Goal: Information Seeking & Learning: Learn about a topic

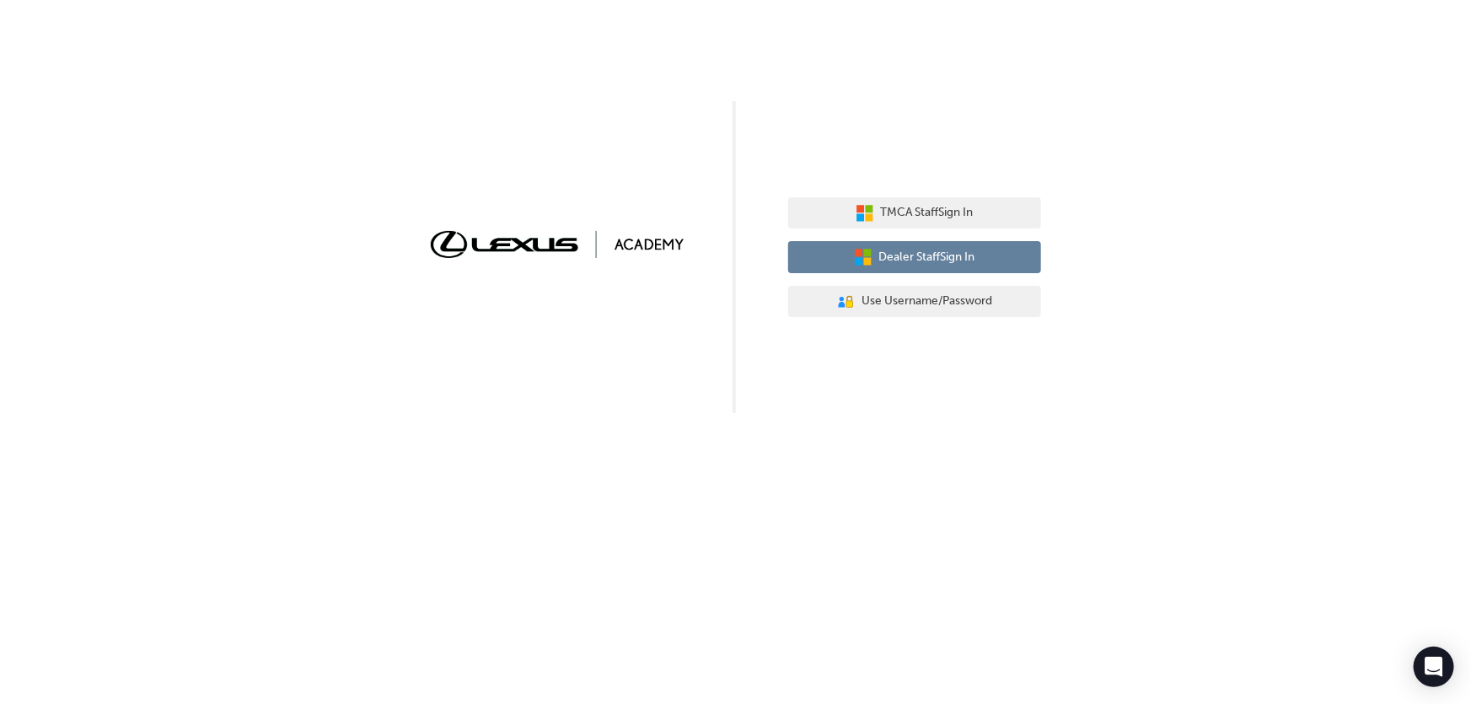
click at [929, 254] on span "Dealer Staff Sign In" at bounding box center [927, 257] width 96 height 19
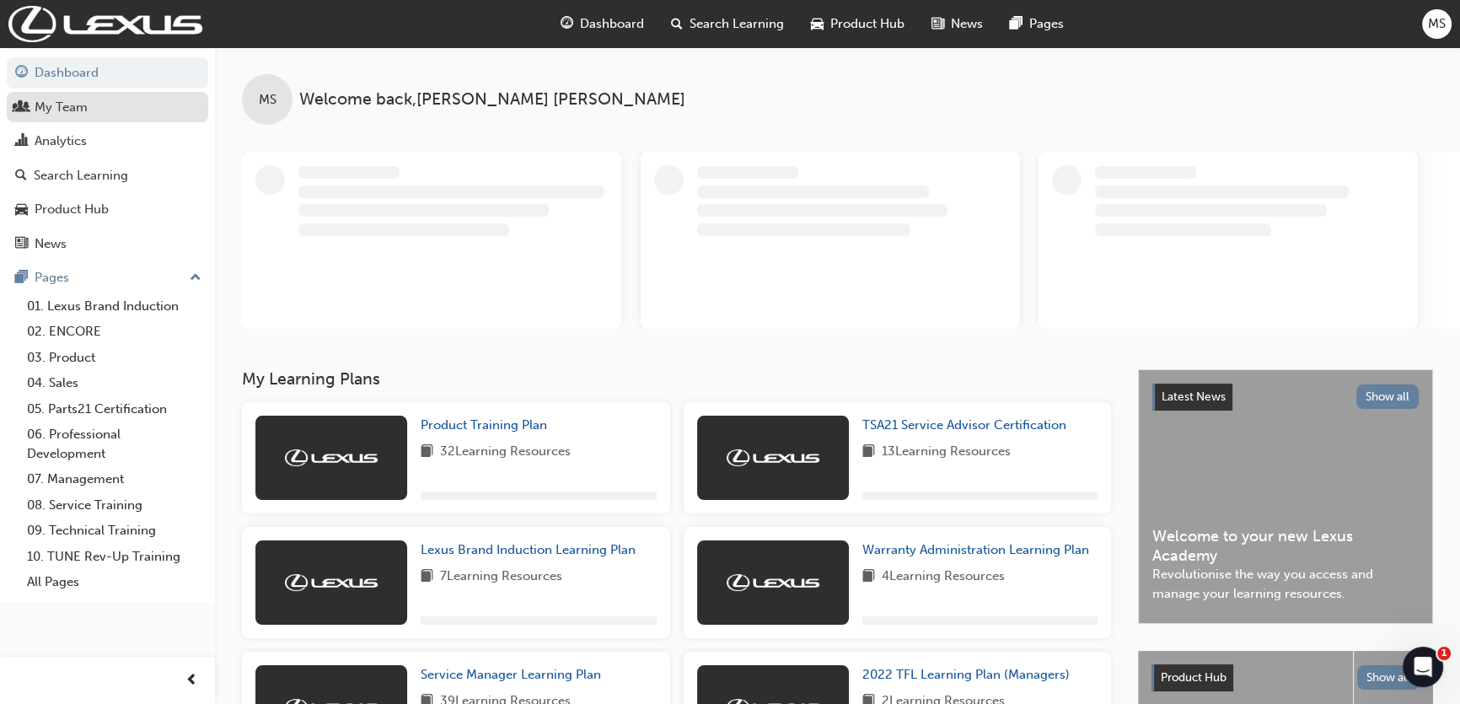
click at [84, 112] on div "My Team" at bounding box center [61, 107] width 53 height 19
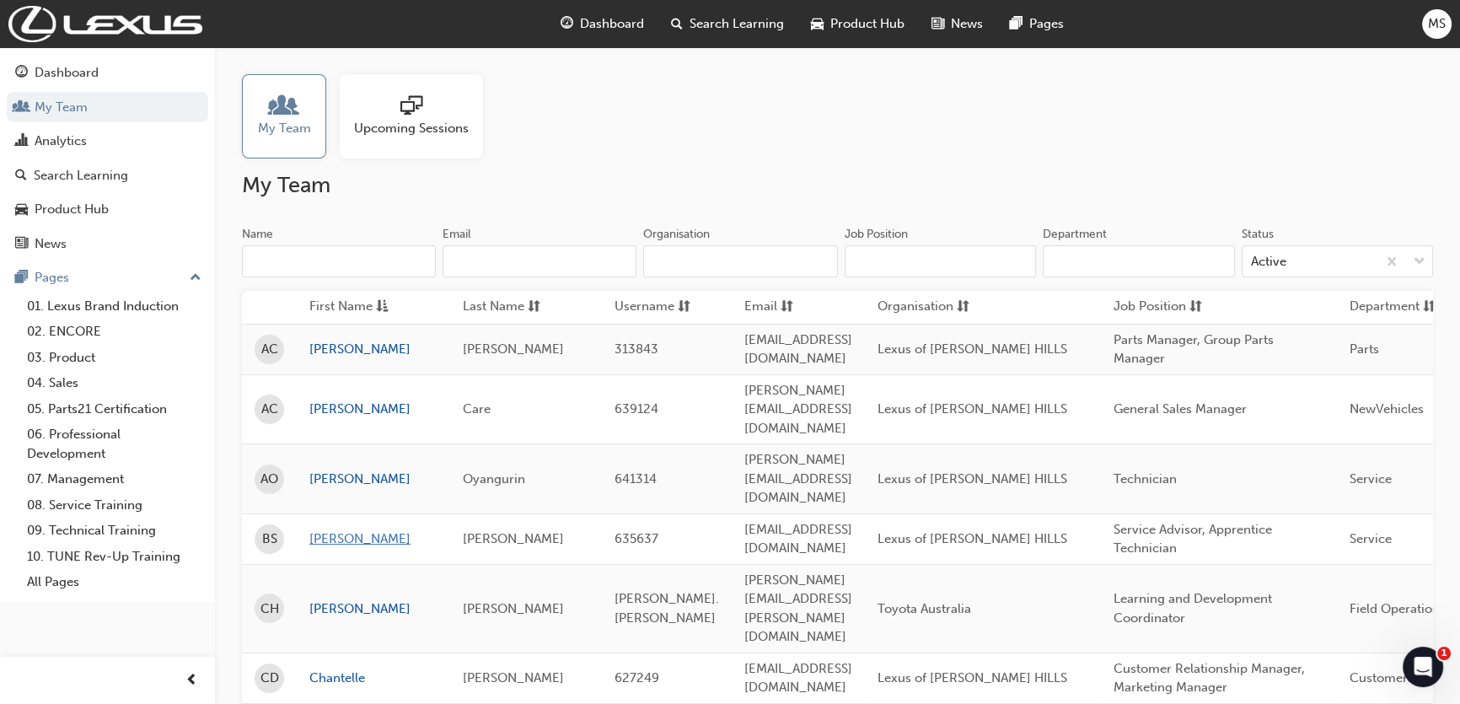
click at [334, 529] on link "[PERSON_NAME]" at bounding box center [373, 538] width 128 height 19
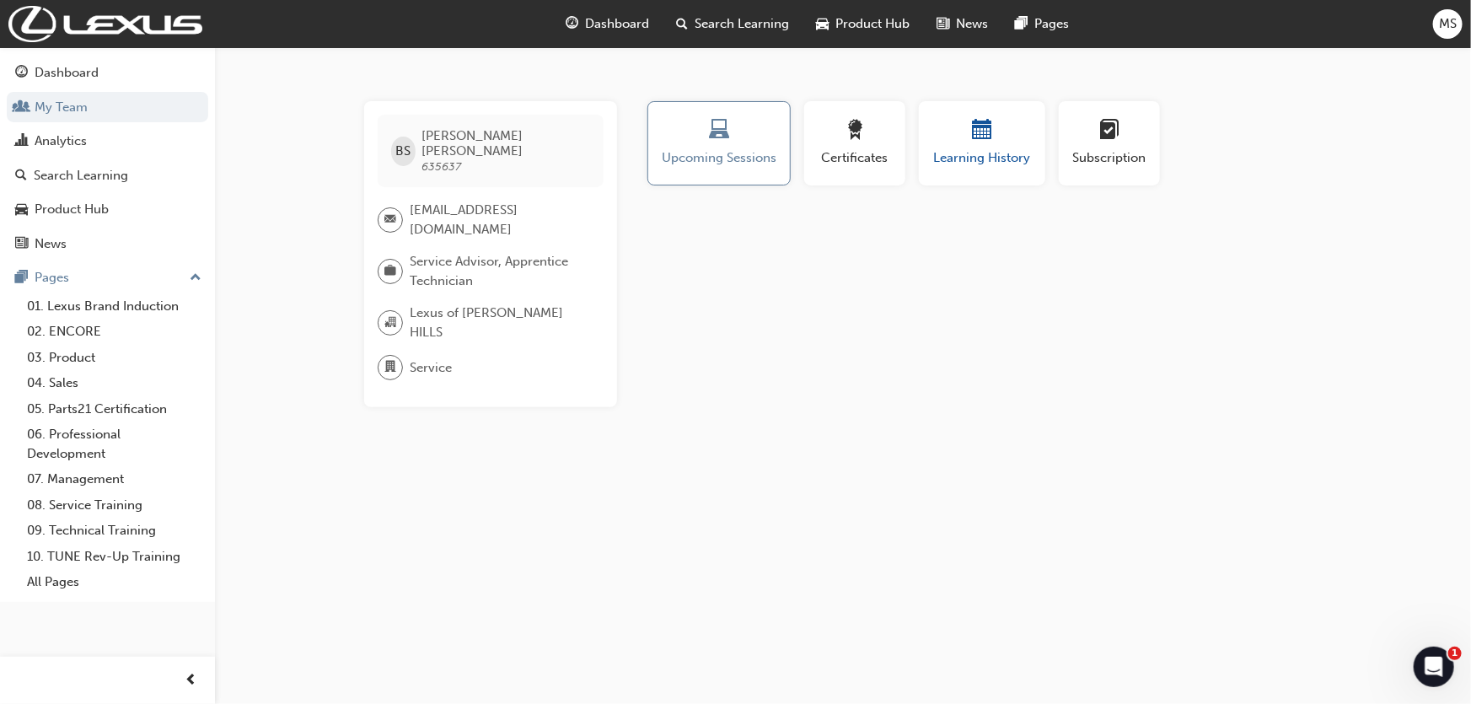
click at [948, 179] on button "Learning History" at bounding box center [982, 143] width 126 height 84
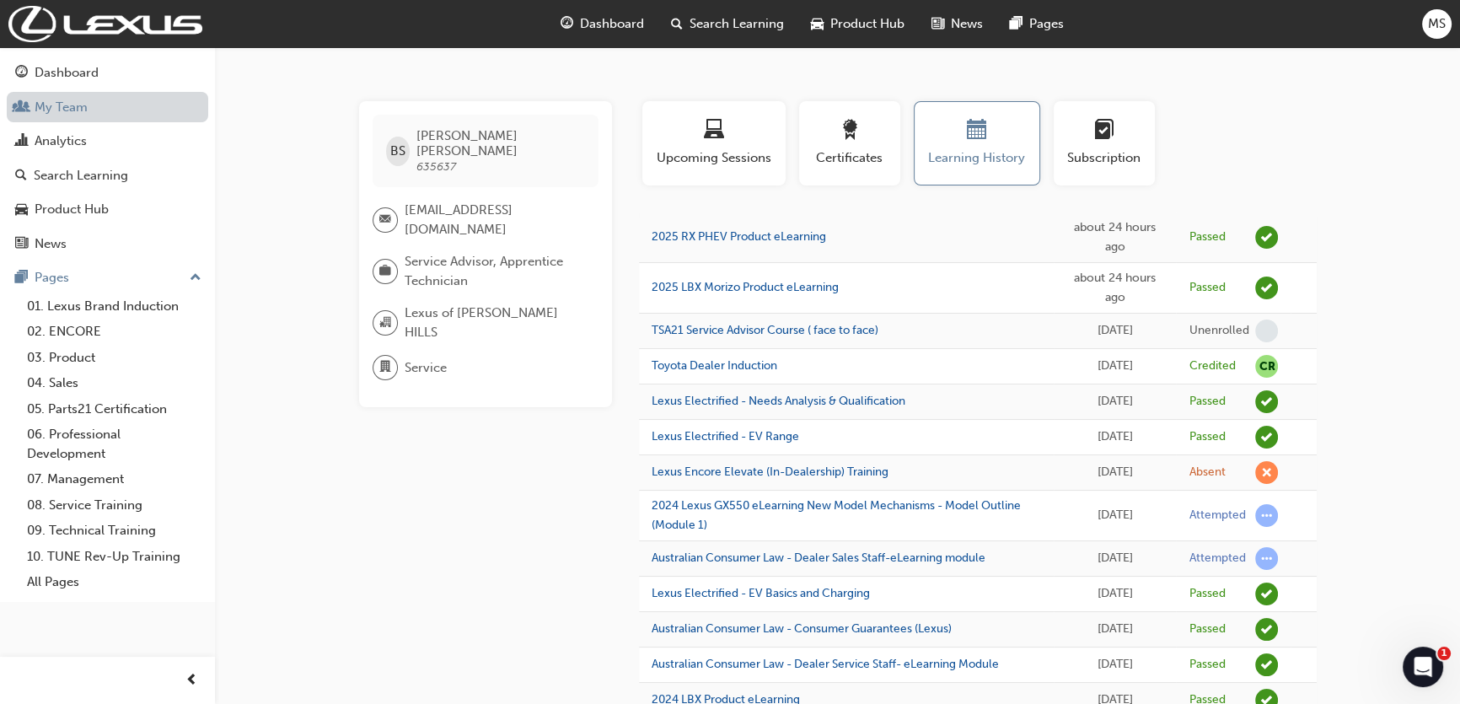
click at [93, 110] on link "My Team" at bounding box center [107, 107] width 201 height 31
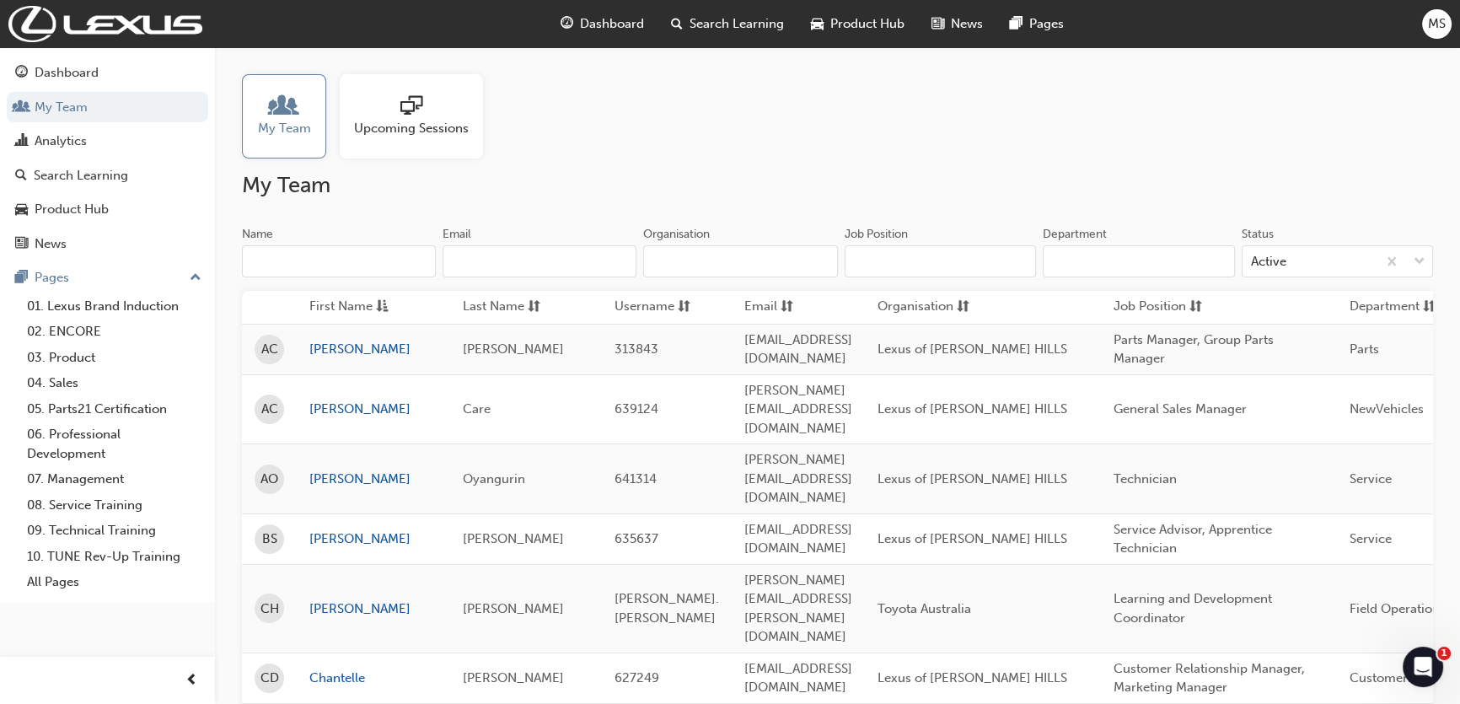
click at [357, 264] on input "Name" at bounding box center [339, 261] width 194 height 32
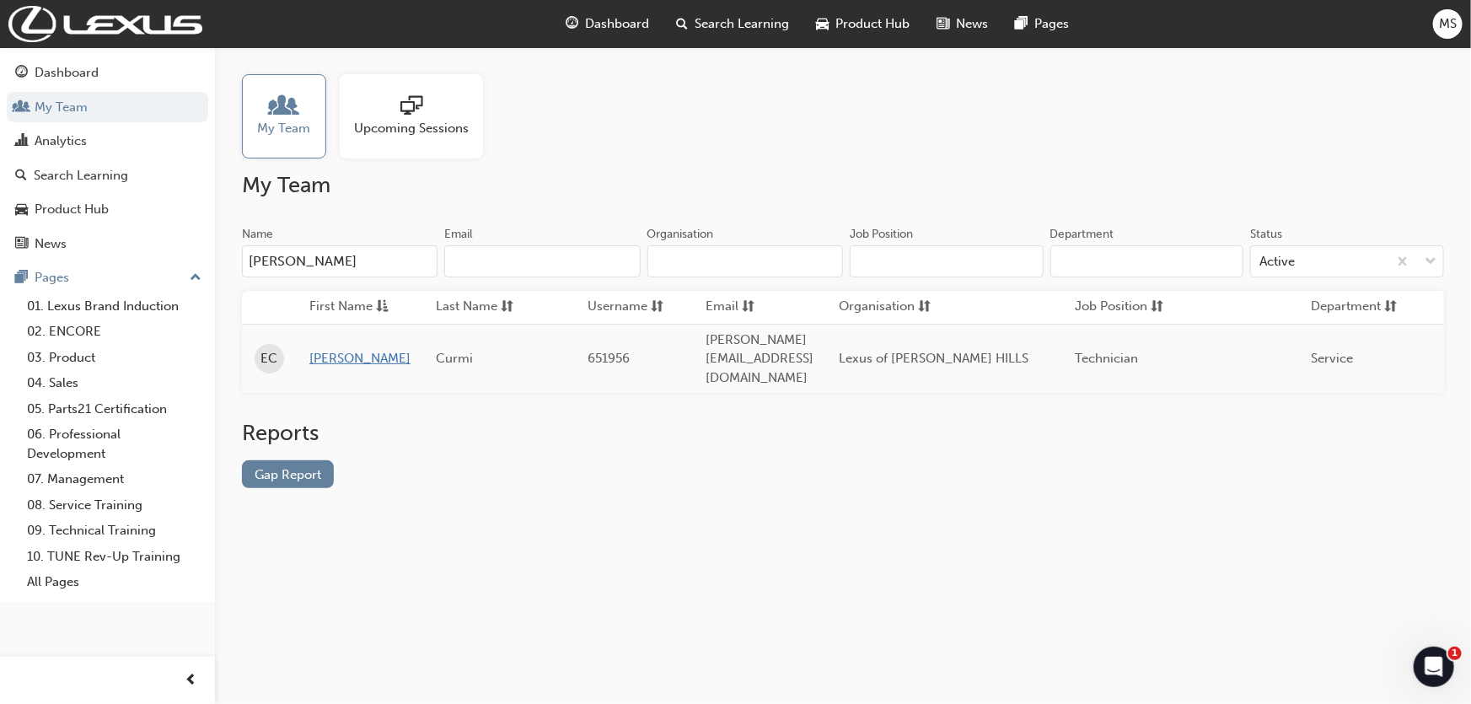
type input "[PERSON_NAME]"
click at [323, 349] on link "[PERSON_NAME]" at bounding box center [359, 358] width 101 height 19
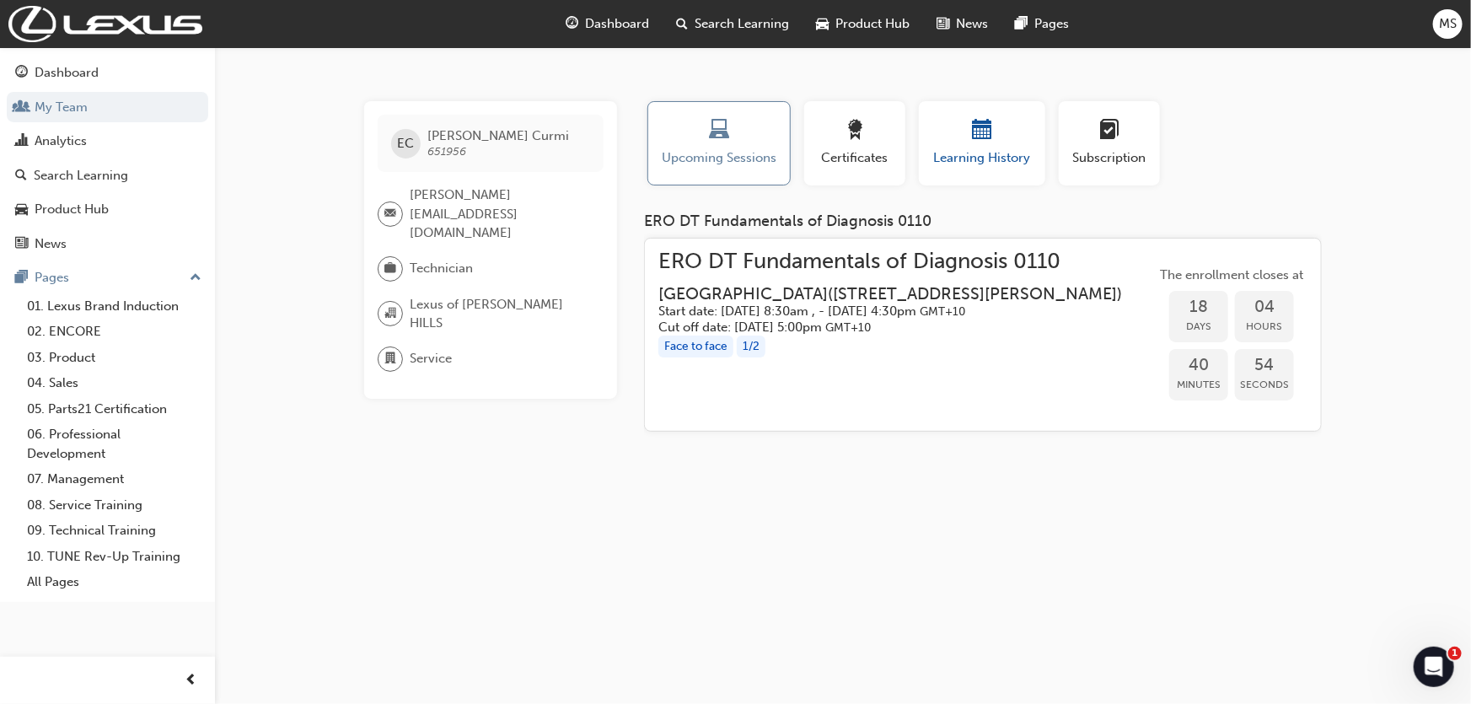
click at [967, 146] on div "Learning History" at bounding box center [981, 144] width 101 height 48
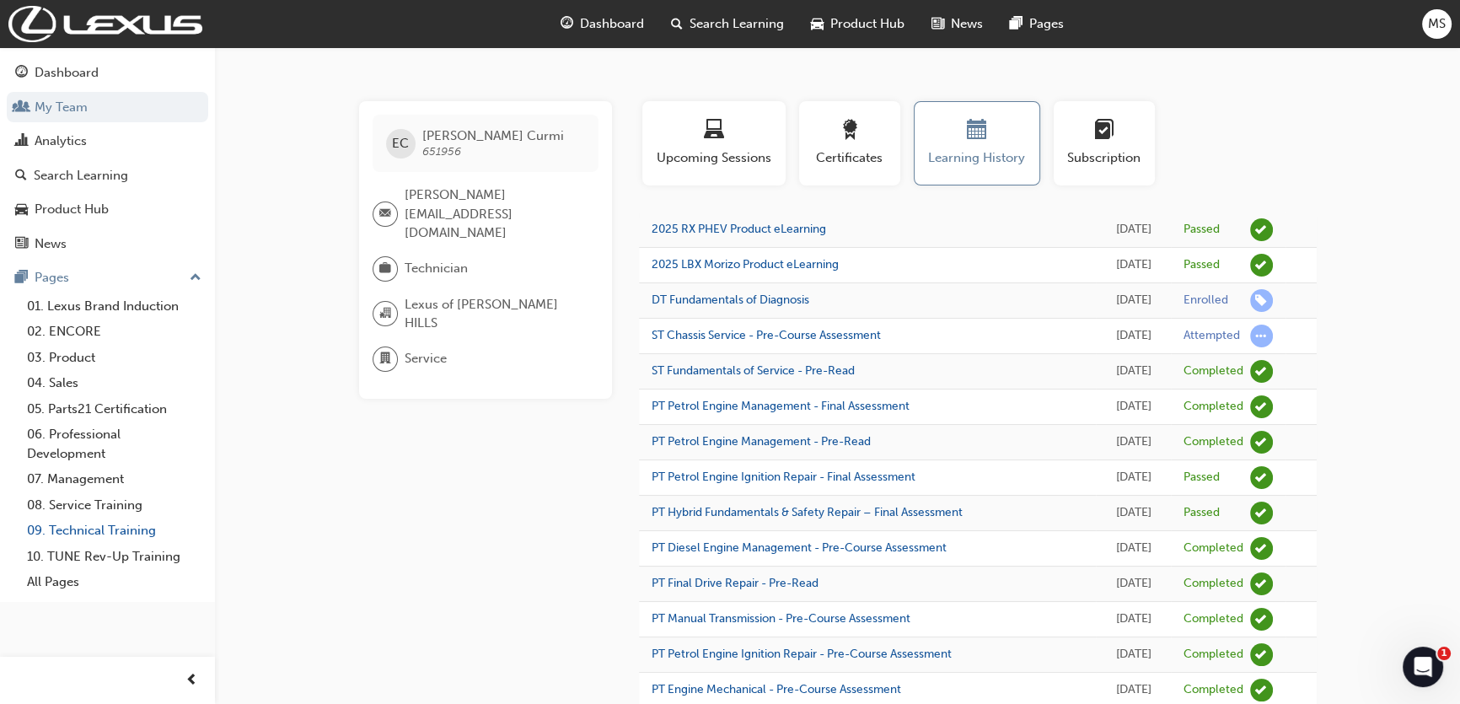
click at [106, 524] on link "09. Technical Training" at bounding box center [114, 531] width 188 height 26
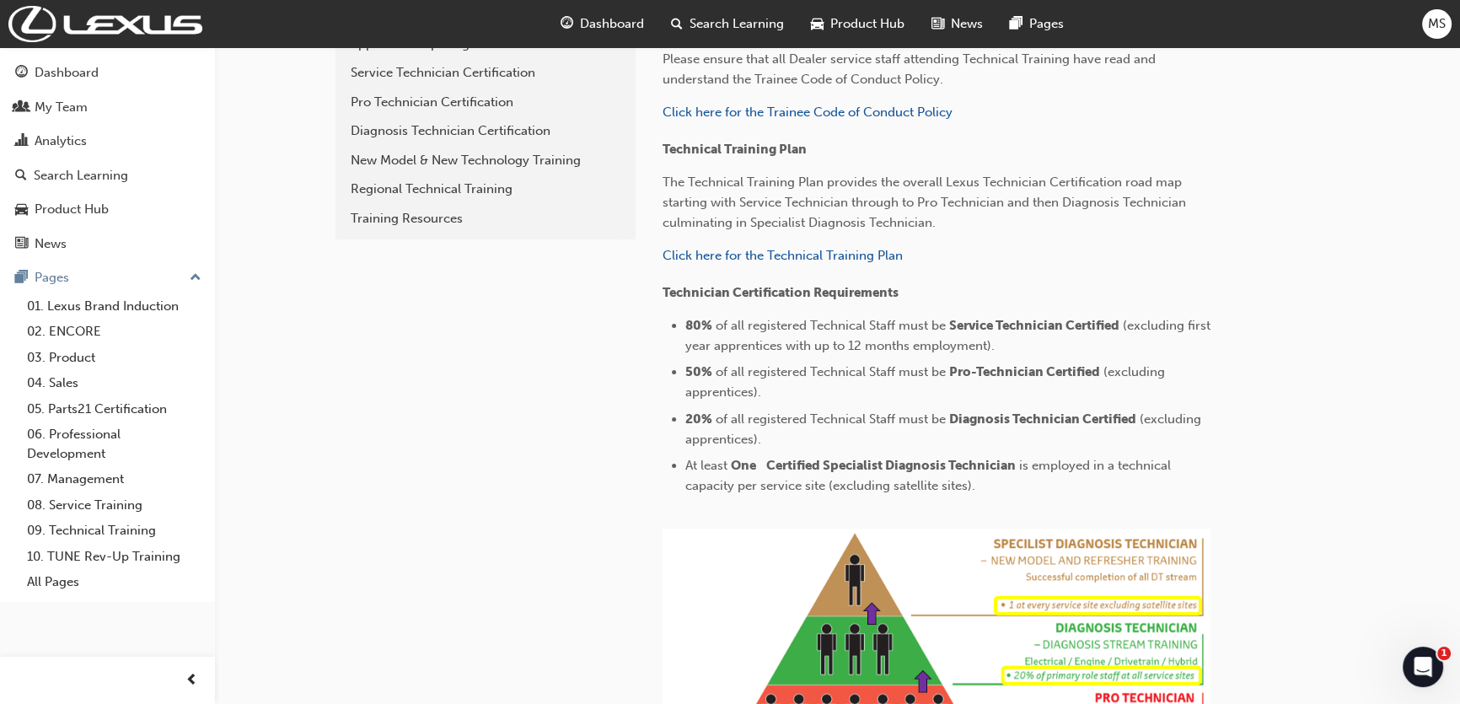
scroll to position [337, 0]
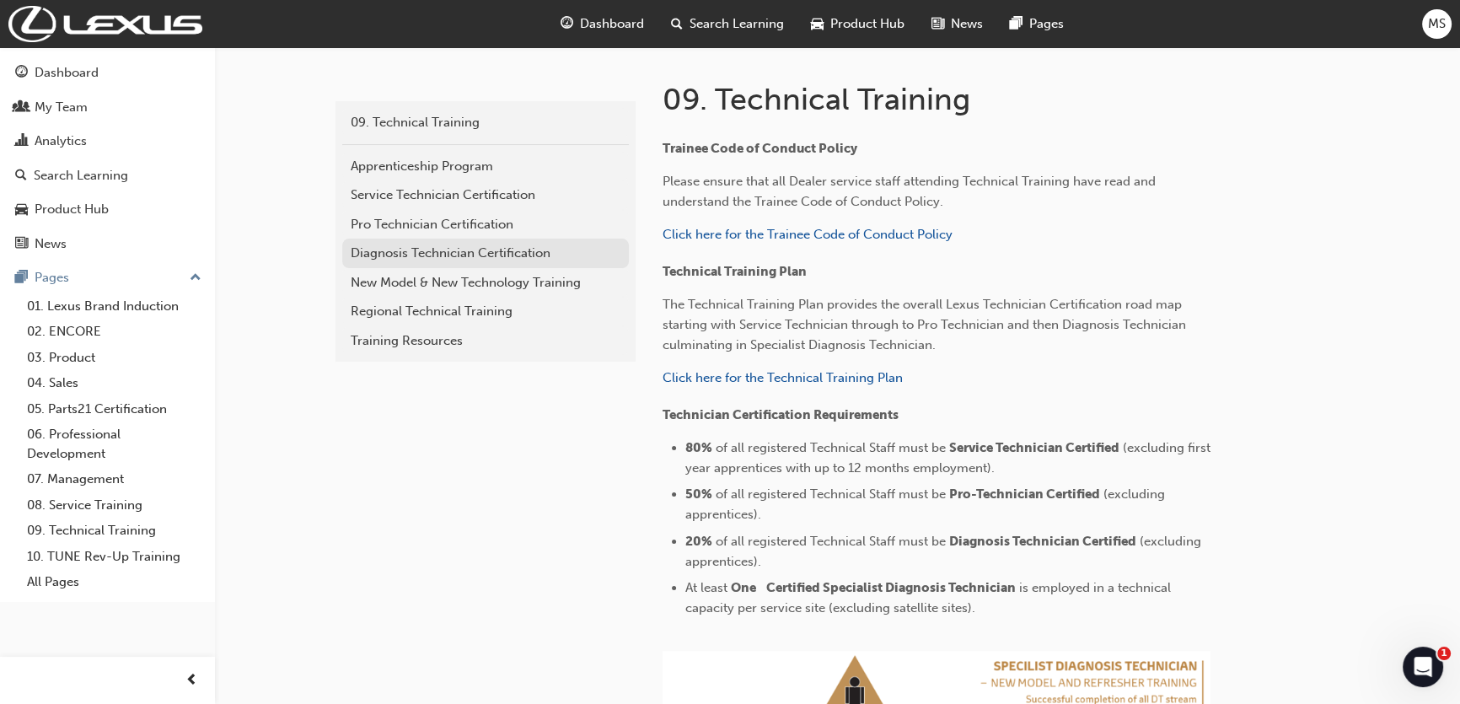
click at [440, 248] on div "Diagnosis Technician Certification" at bounding box center [486, 253] width 270 height 19
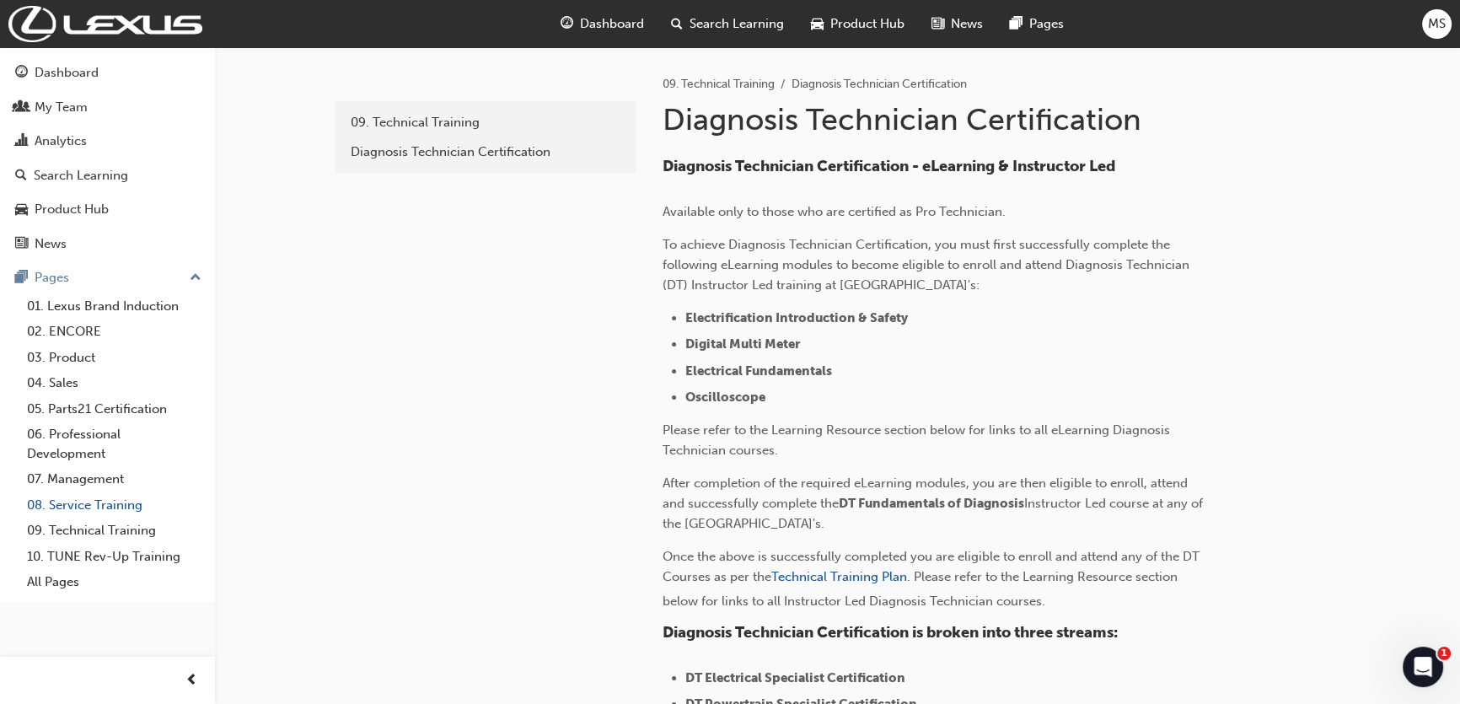
click at [97, 499] on link "08. Service Training" at bounding box center [114, 505] width 188 height 26
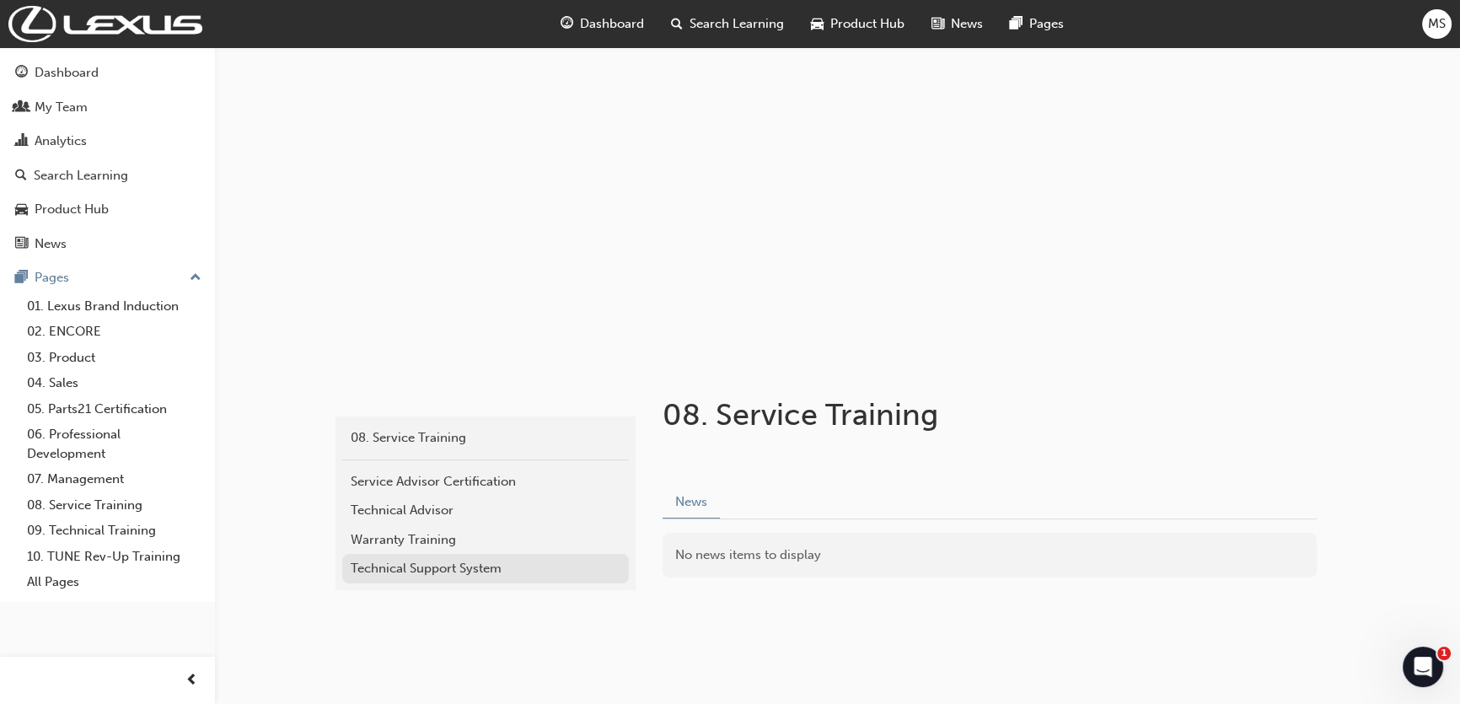
scroll to position [44, 0]
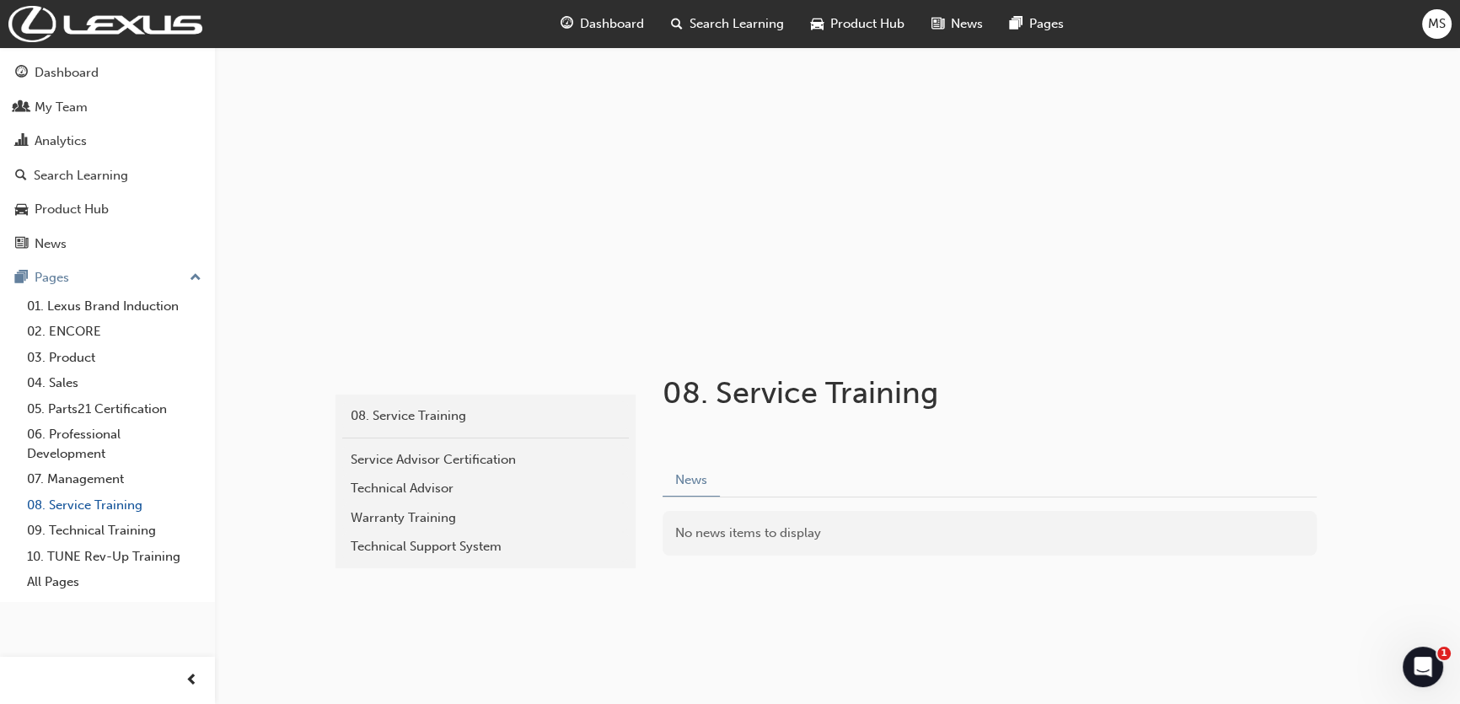
click at [105, 497] on link "08. Service Training" at bounding box center [114, 505] width 188 height 26
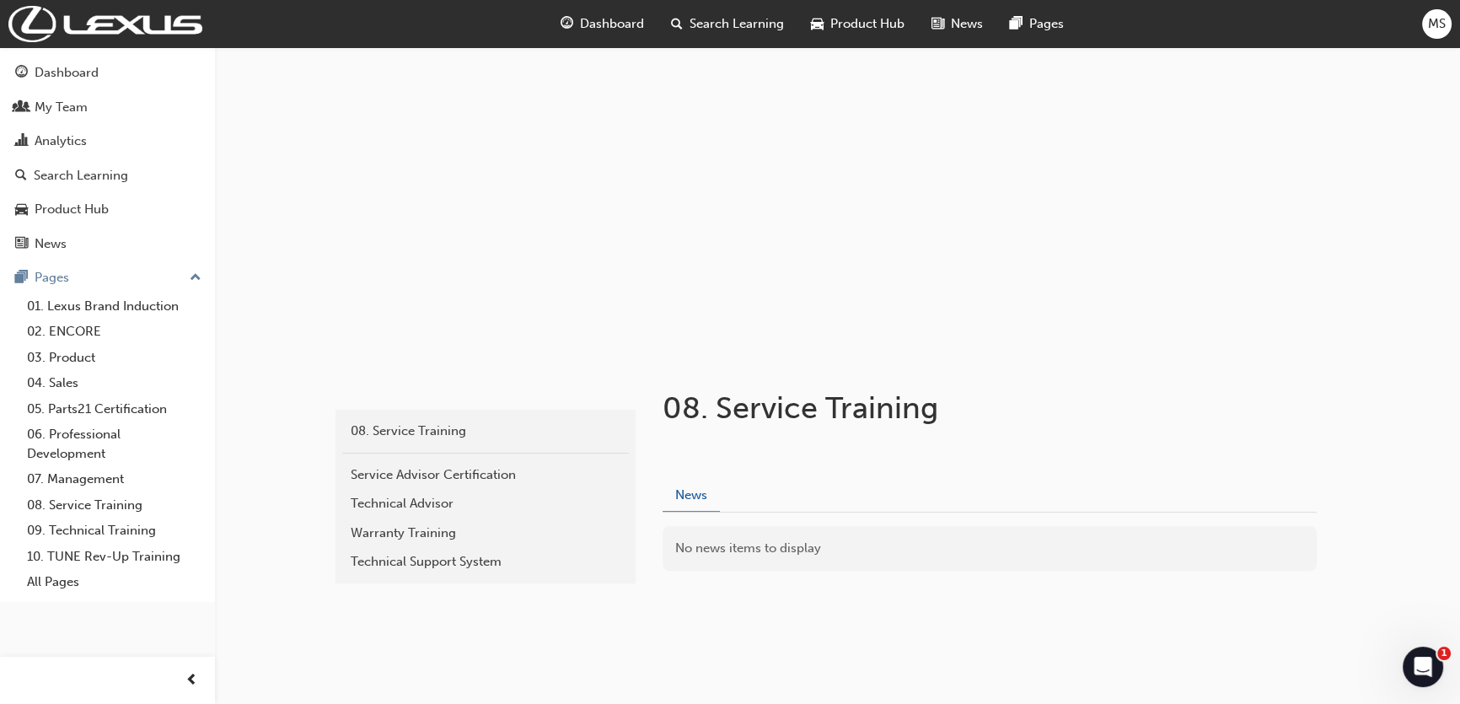
scroll to position [44, 0]
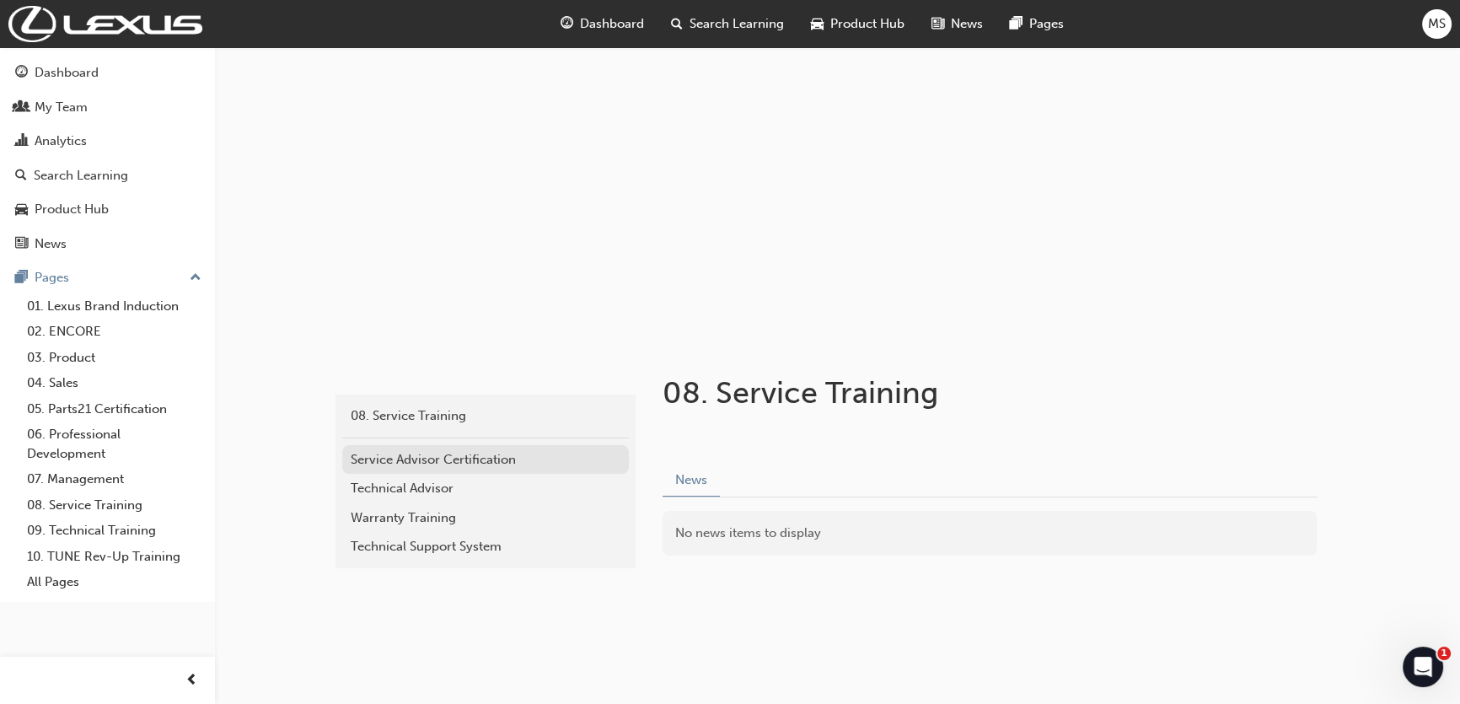
click at [449, 465] on div "Service Advisor Certification" at bounding box center [486, 459] width 270 height 19
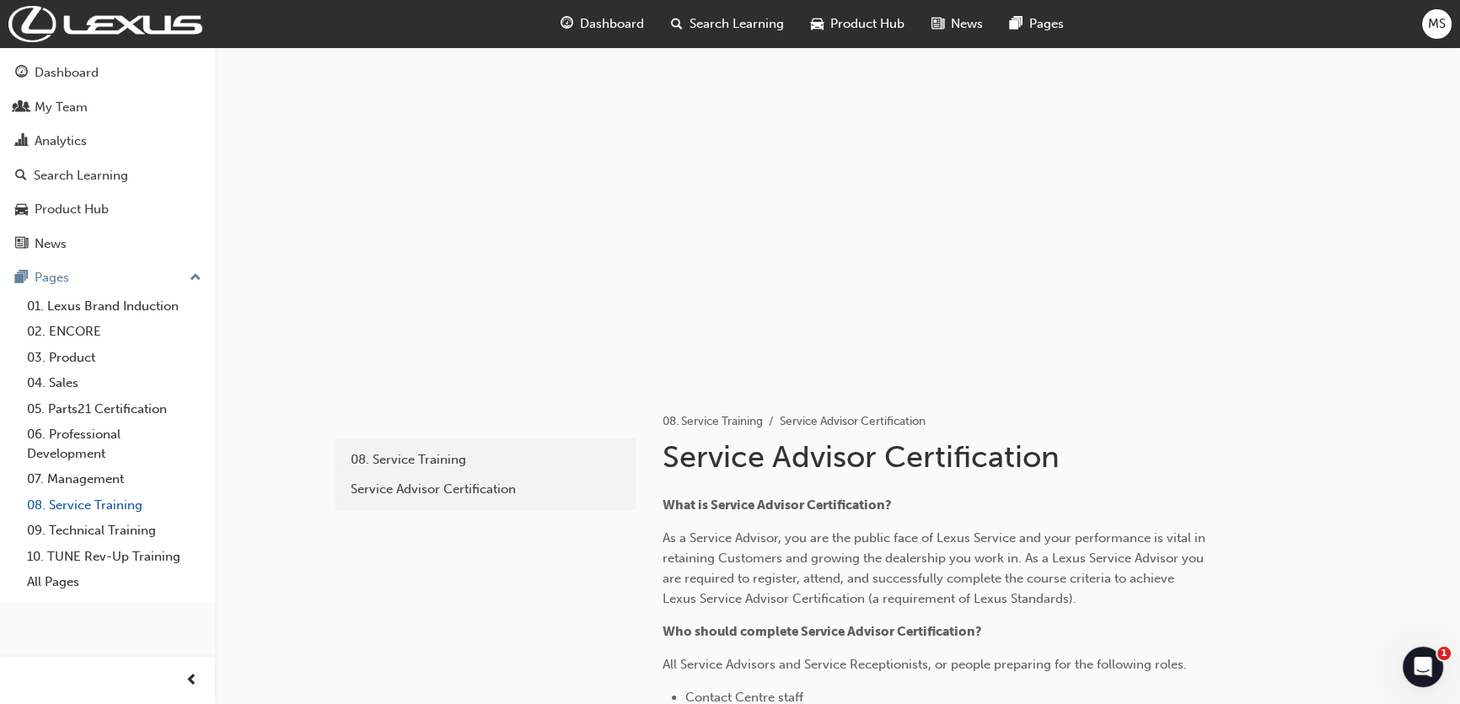
click at [115, 506] on link "08. Service Training" at bounding box center [114, 505] width 188 height 26
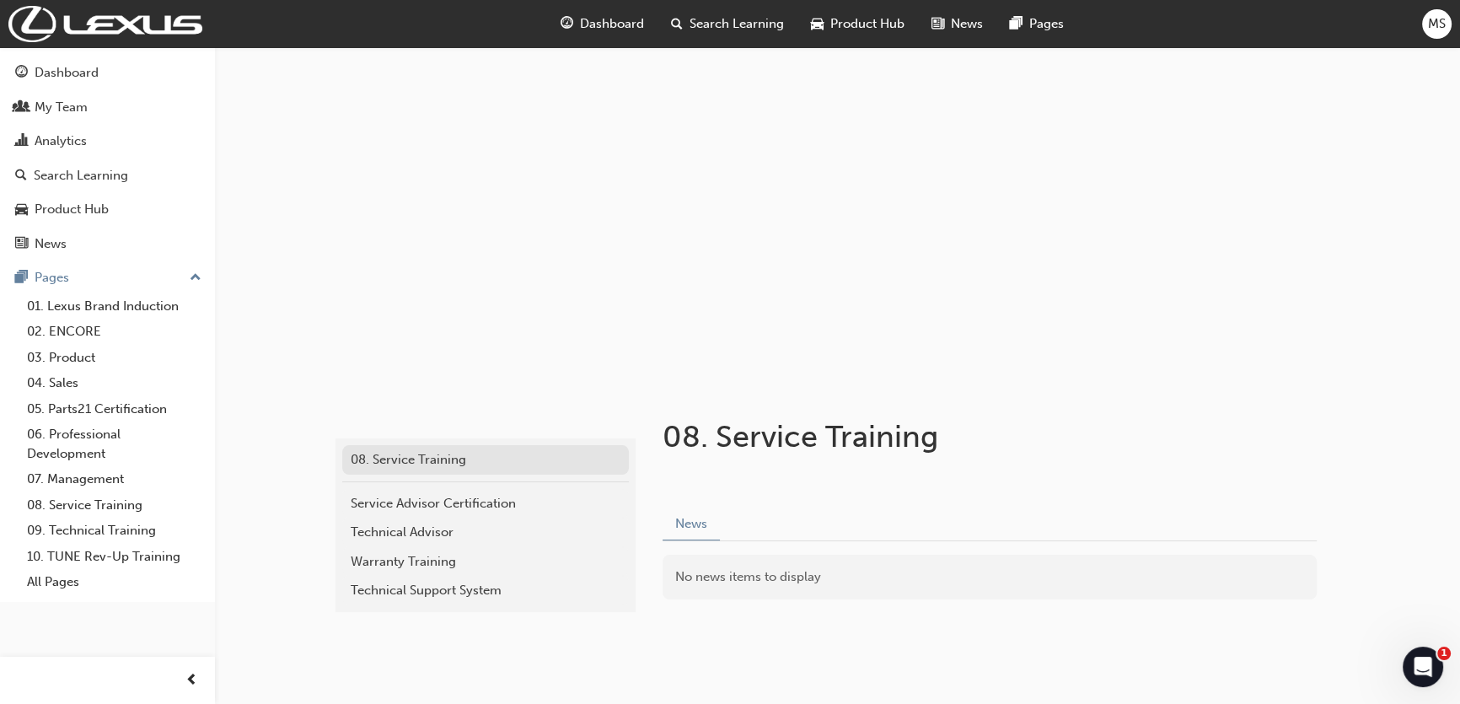
click at [438, 462] on div "08. Service Training" at bounding box center [486, 459] width 270 height 19
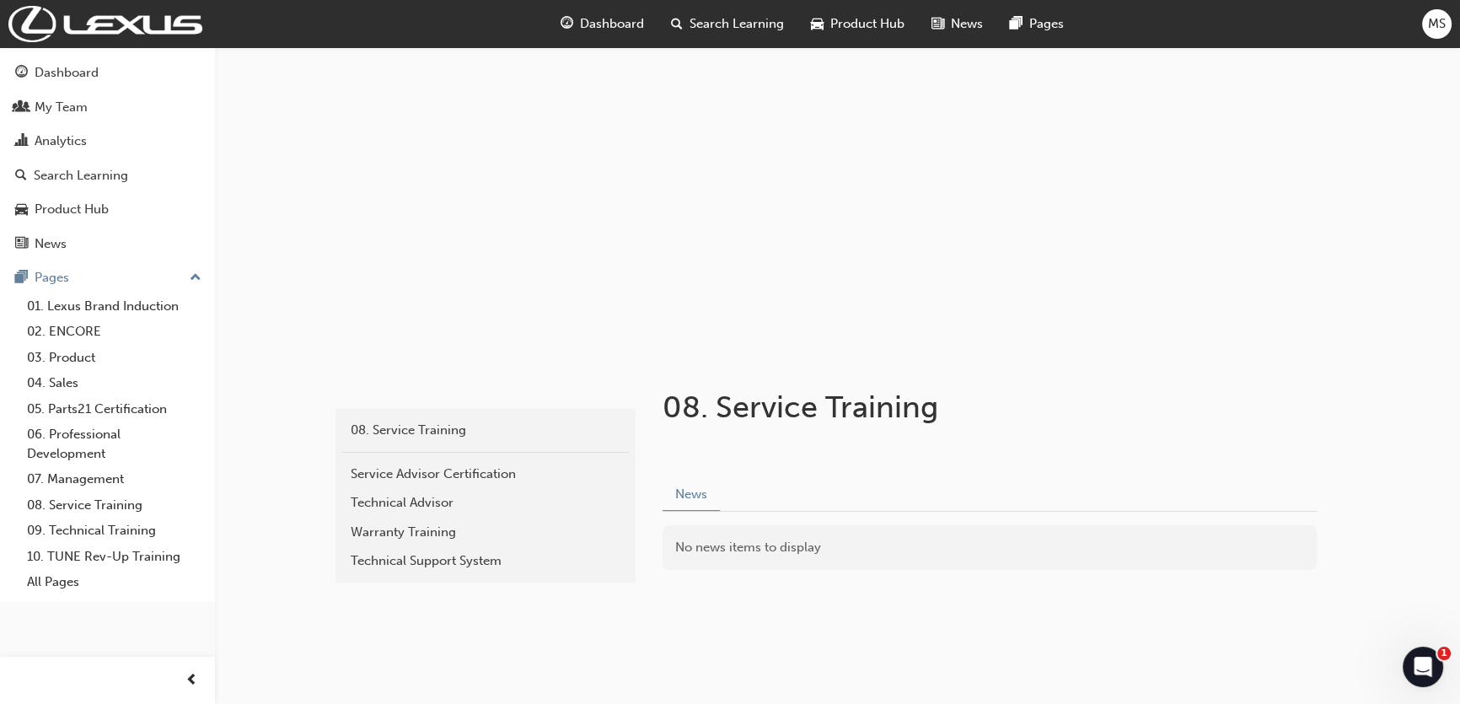
scroll to position [44, 0]
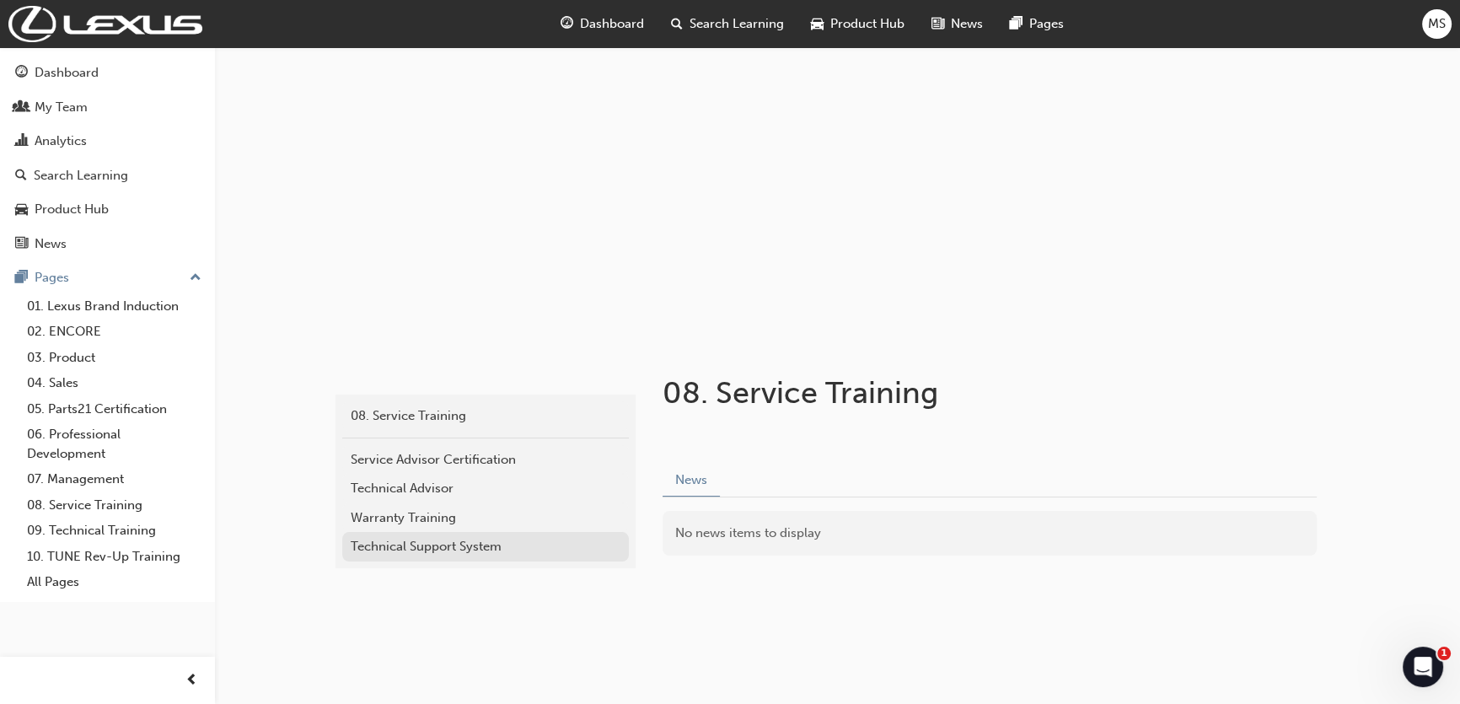
click at [421, 550] on div "Technical Support System" at bounding box center [486, 546] width 270 height 19
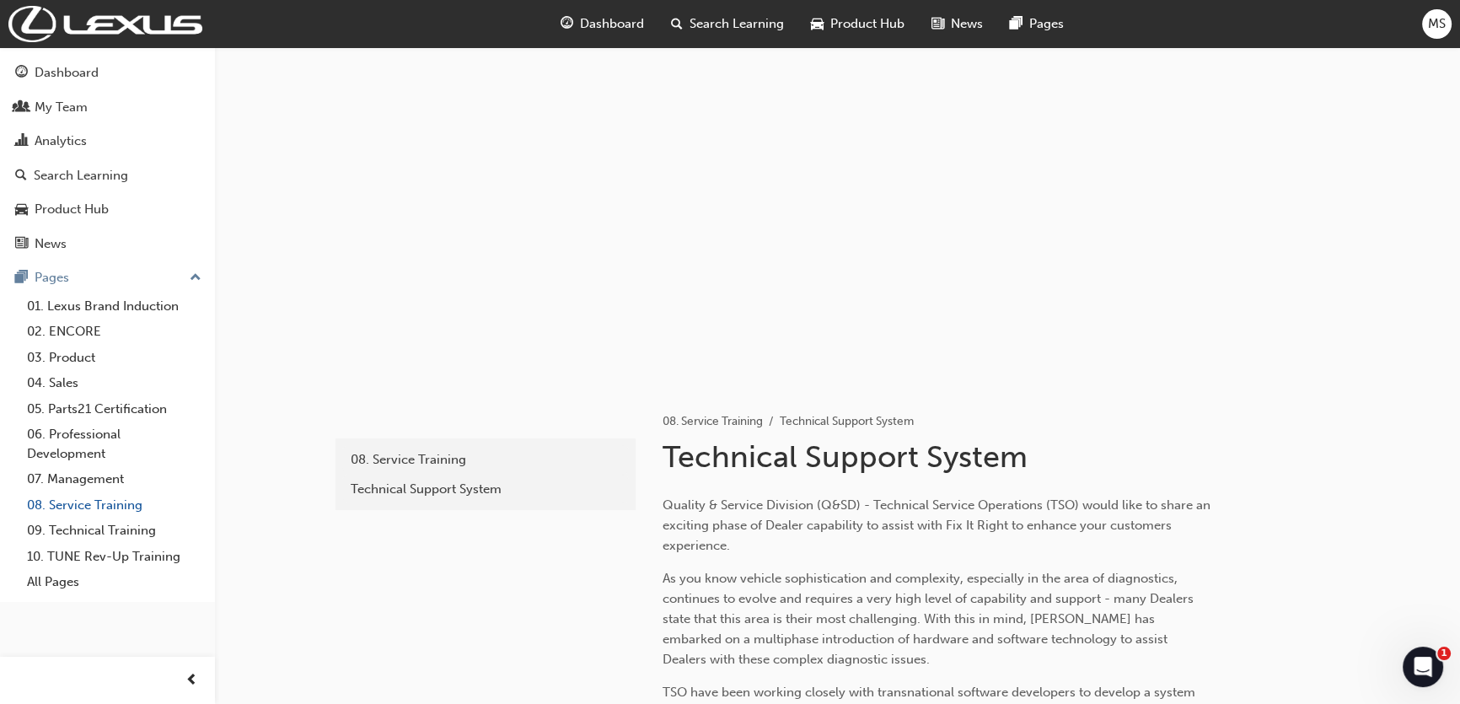
click at [106, 497] on link "08. Service Training" at bounding box center [114, 505] width 188 height 26
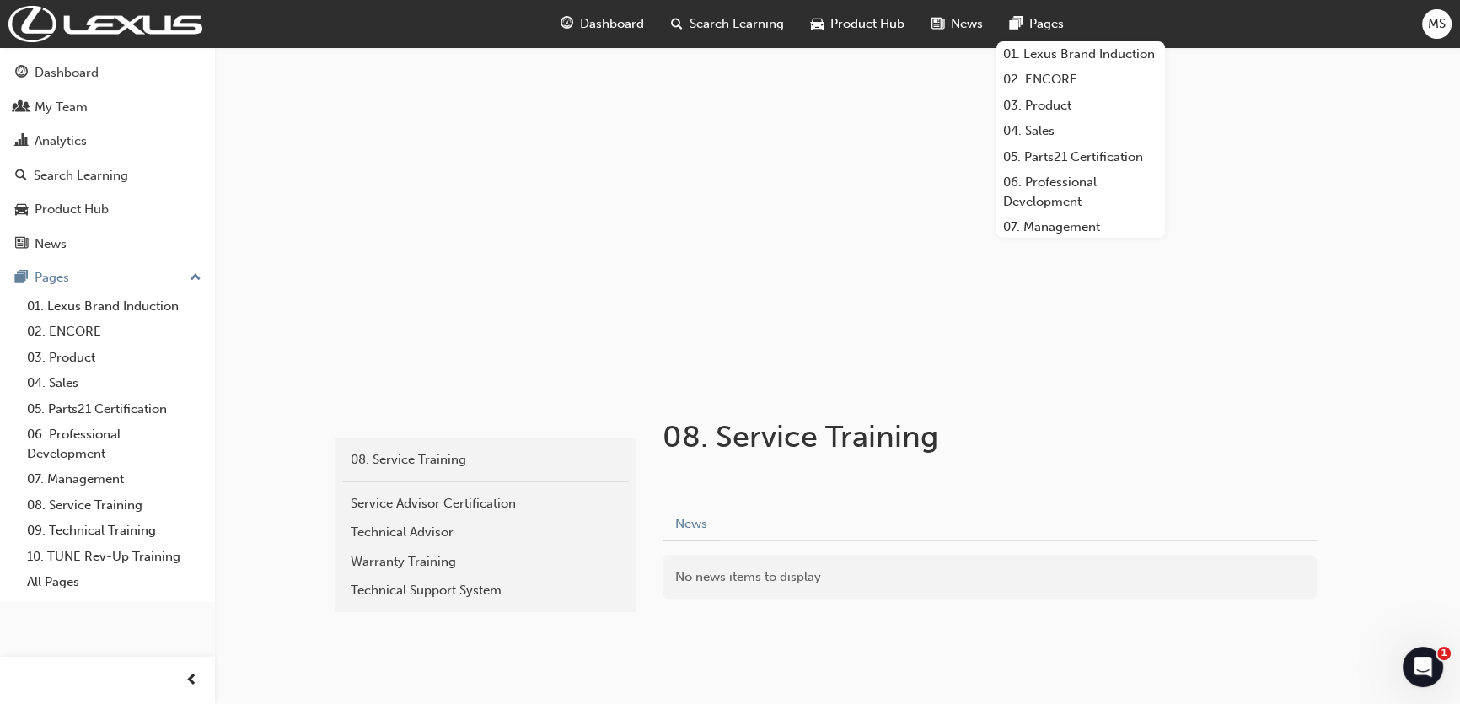
click at [1432, 21] on span "MS" at bounding box center [1437, 23] width 18 height 19
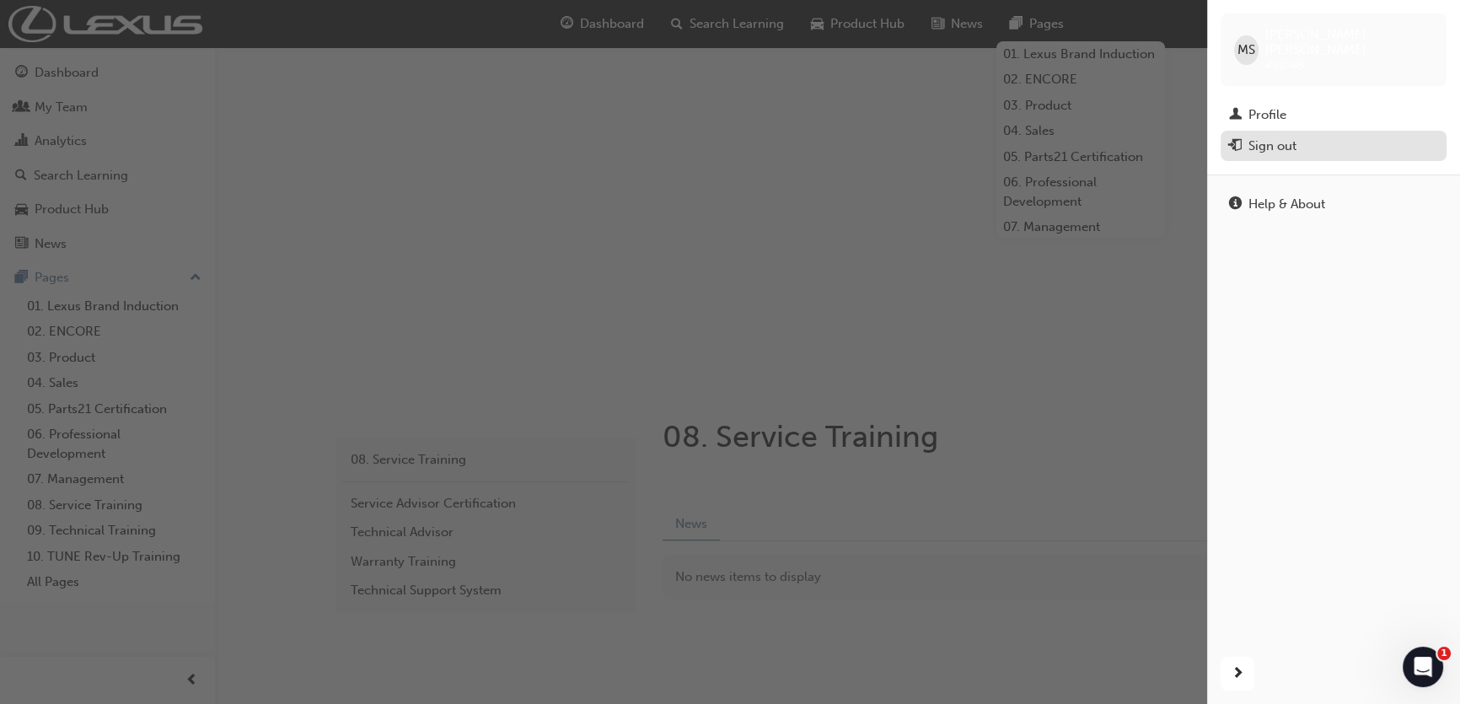
click at [1296, 137] on div "Sign out" at bounding box center [1272, 146] width 48 height 19
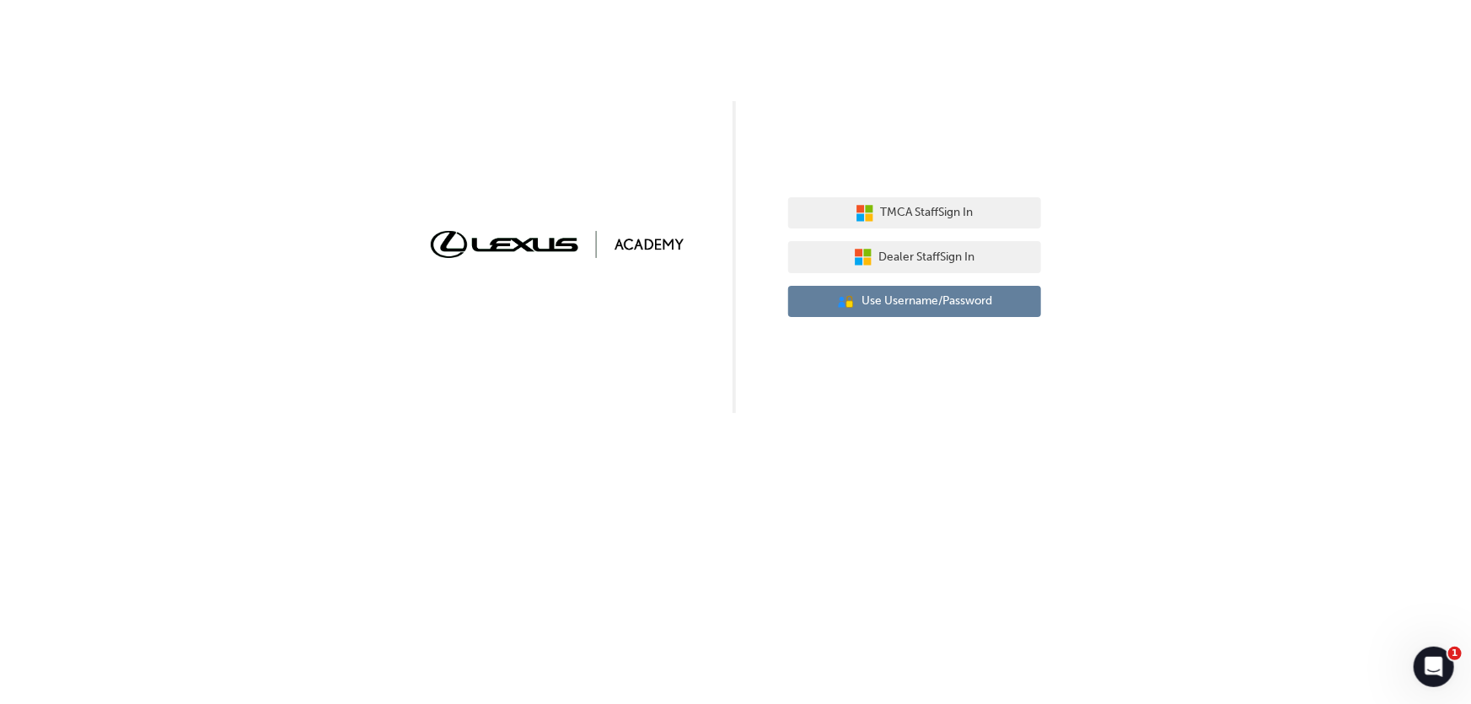
click at [936, 292] on span "Use Username/Password" at bounding box center [927, 301] width 131 height 19
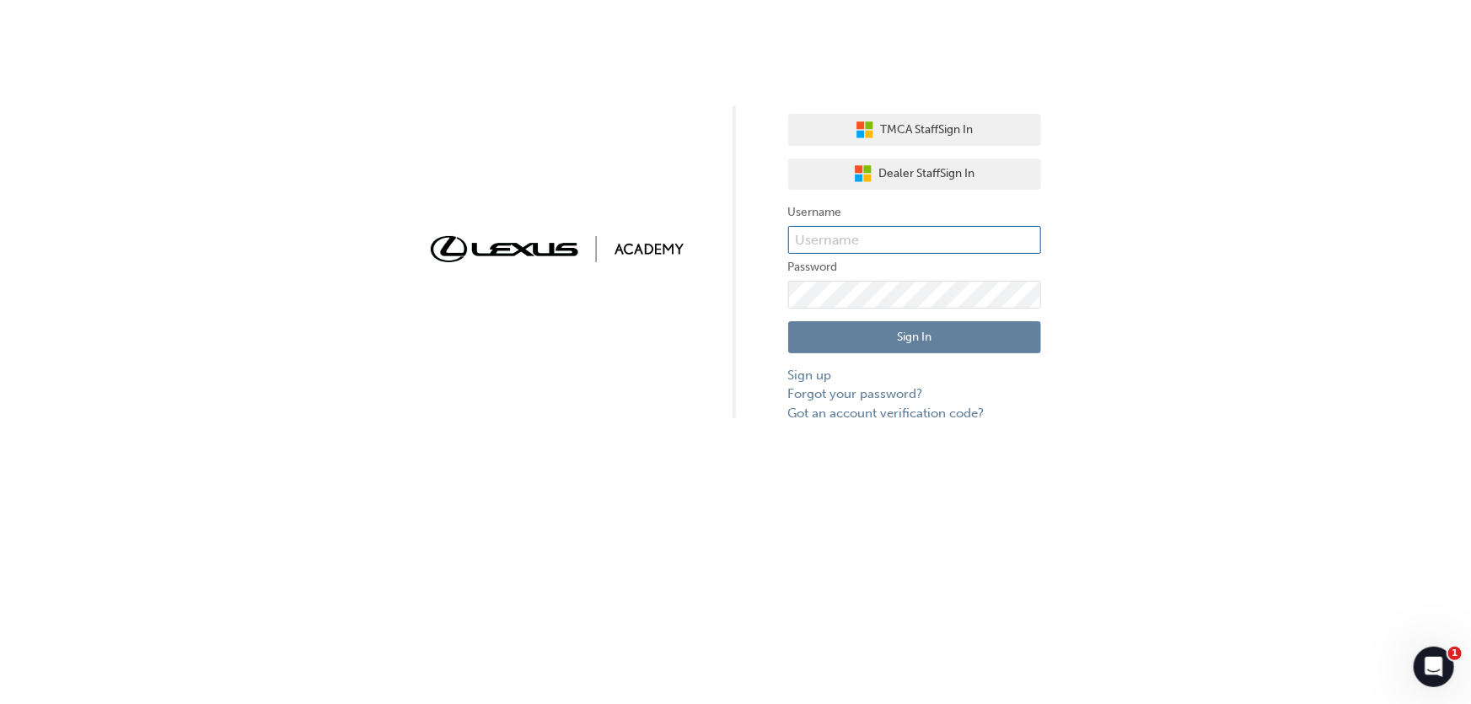
type input "635637"
click at [894, 326] on button "Sign In" at bounding box center [914, 337] width 253 height 32
